Goal: Information Seeking & Learning: Learn about a topic

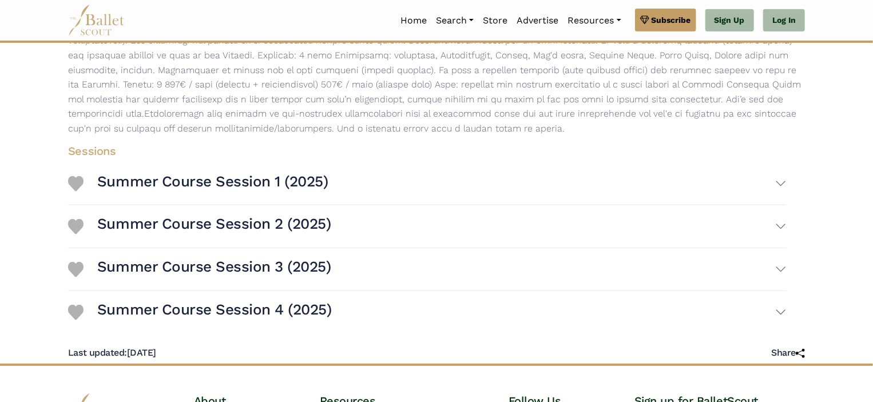
scroll to position [237, 0]
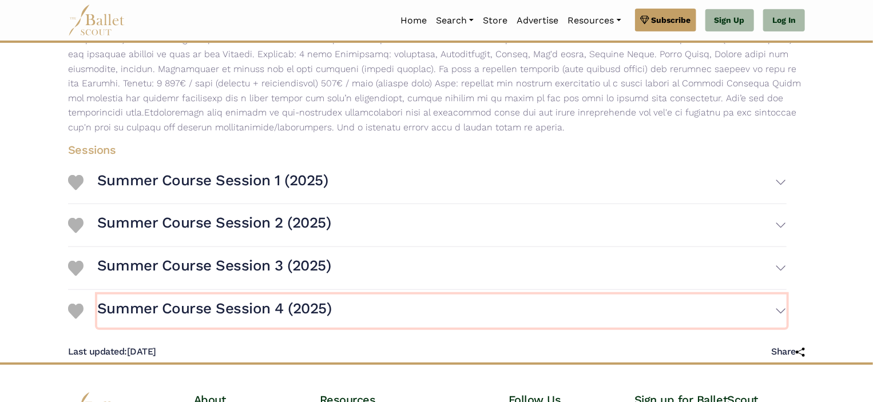
click at [324, 310] on h3 "Summer Course Session 4 (2025)" at bounding box center [214, 308] width 235 height 19
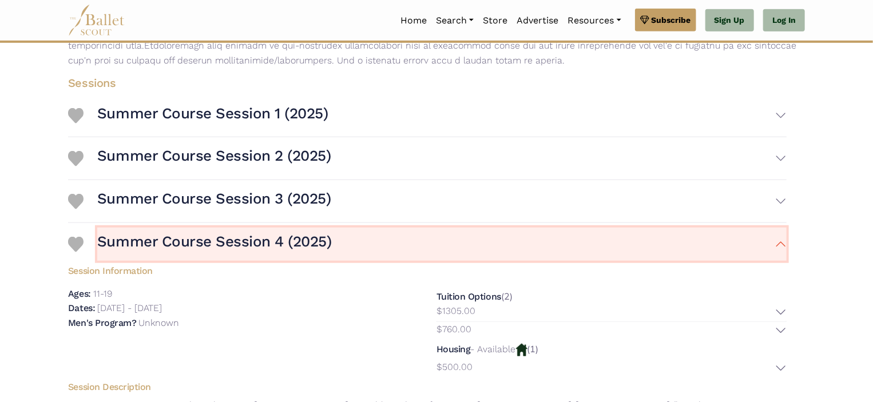
scroll to position [304, 0]
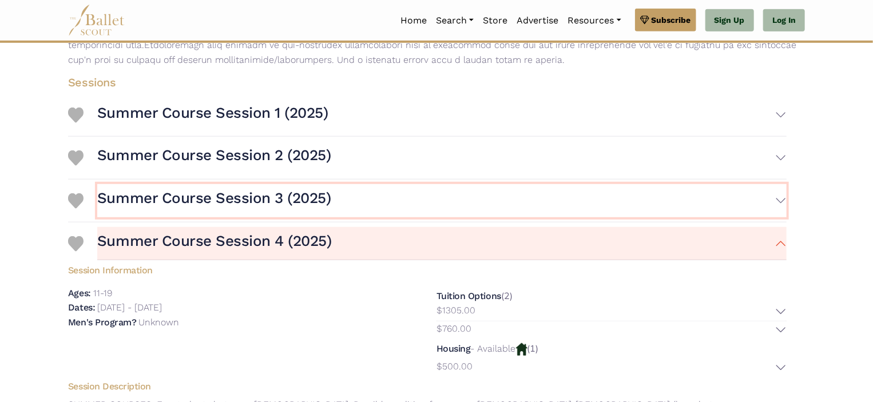
click at [299, 199] on h3 "Summer Course Session 3 (2025)" at bounding box center [214, 198] width 234 height 19
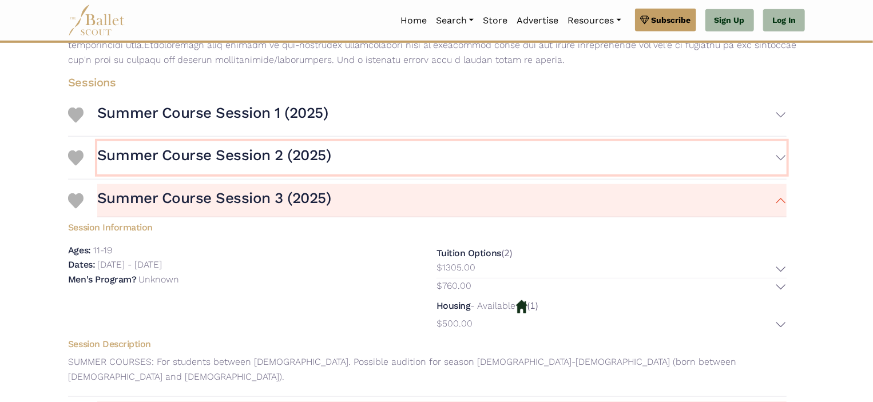
click at [307, 159] on h3 "Summer Course Session 2 (2025)" at bounding box center [214, 155] width 234 height 19
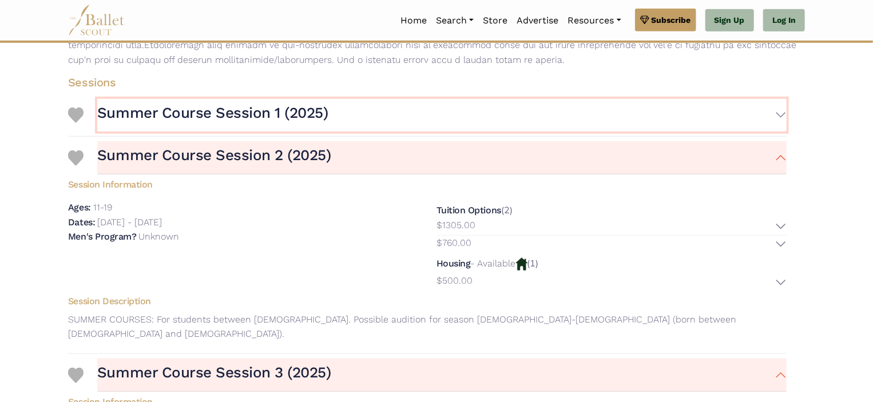
click at [302, 119] on h3 "Summer Course Session 1 (2025)" at bounding box center [212, 113] width 231 height 19
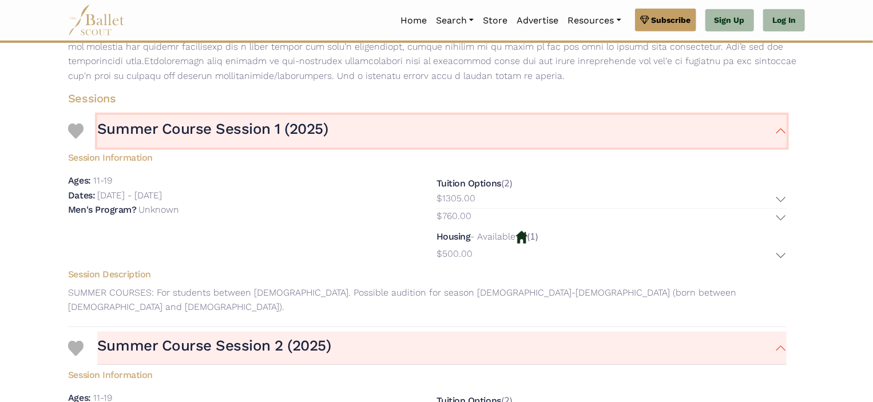
scroll to position [0, 0]
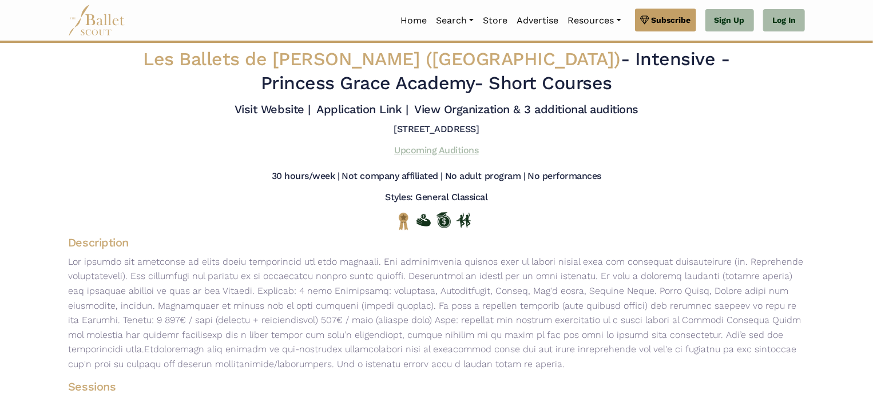
click at [418, 150] on link "Upcoming Auditions" at bounding box center [436, 150] width 84 height 11
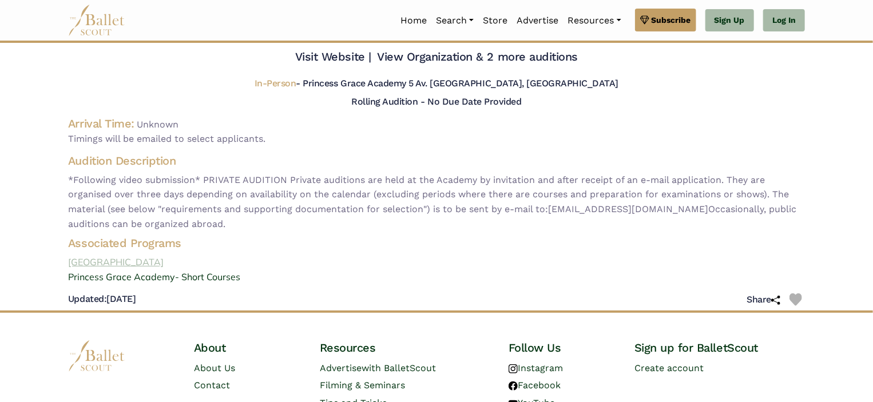
scroll to position [64, 0]
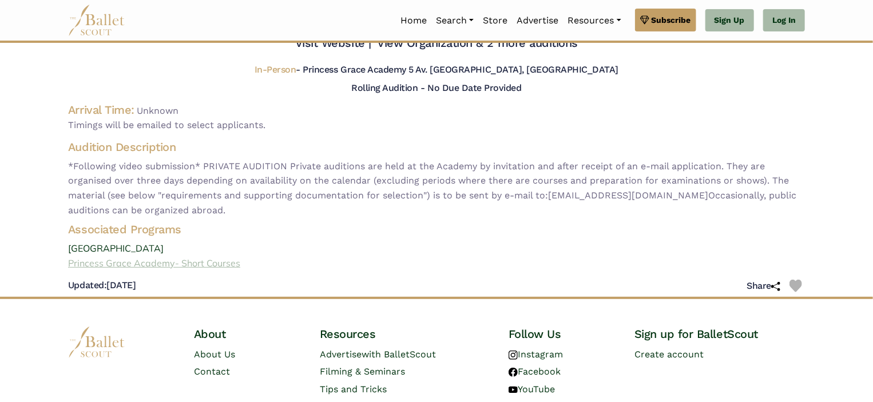
click at [221, 264] on link "Princess Grace Academy- Short Courses" at bounding box center [436, 263] width 755 height 15
click at [492, 253] on link "[GEOGRAPHIC_DATA]" at bounding box center [436, 248] width 755 height 15
